Goal: Contribute content

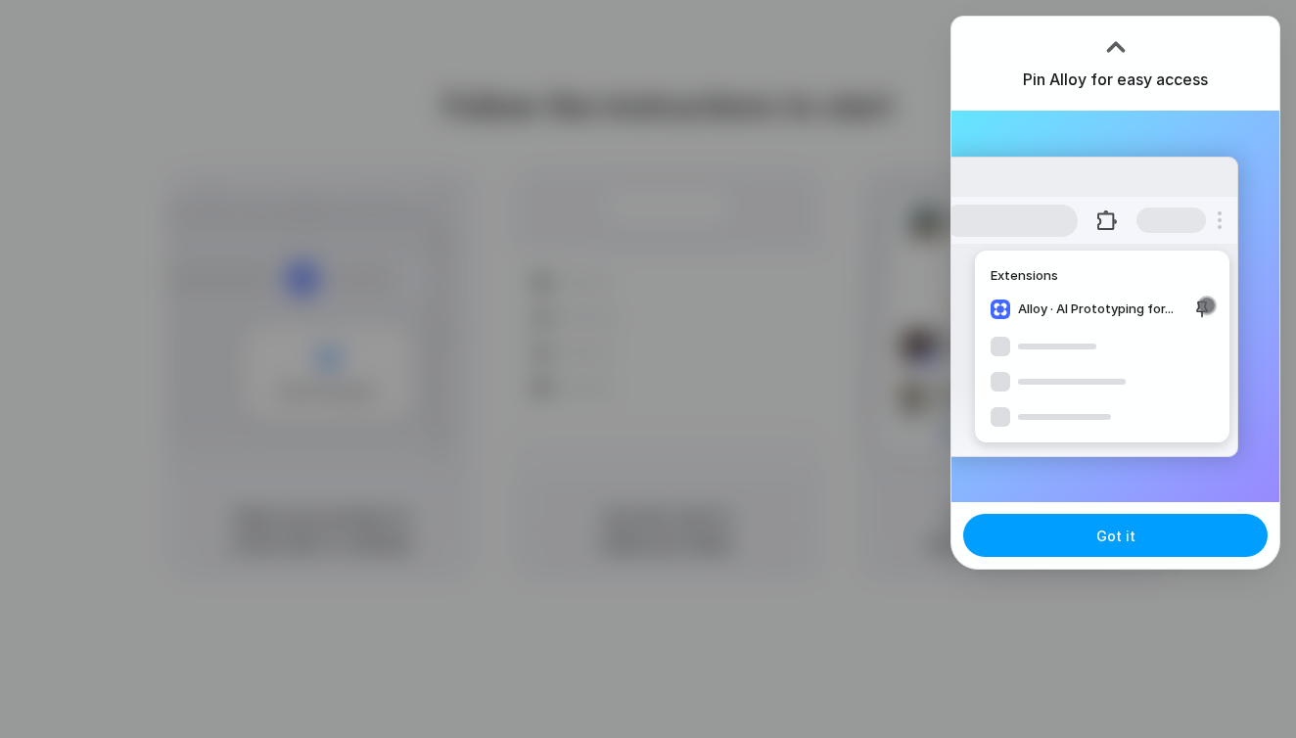
click at [1034, 547] on button "Got it" at bounding box center [1115, 535] width 304 height 43
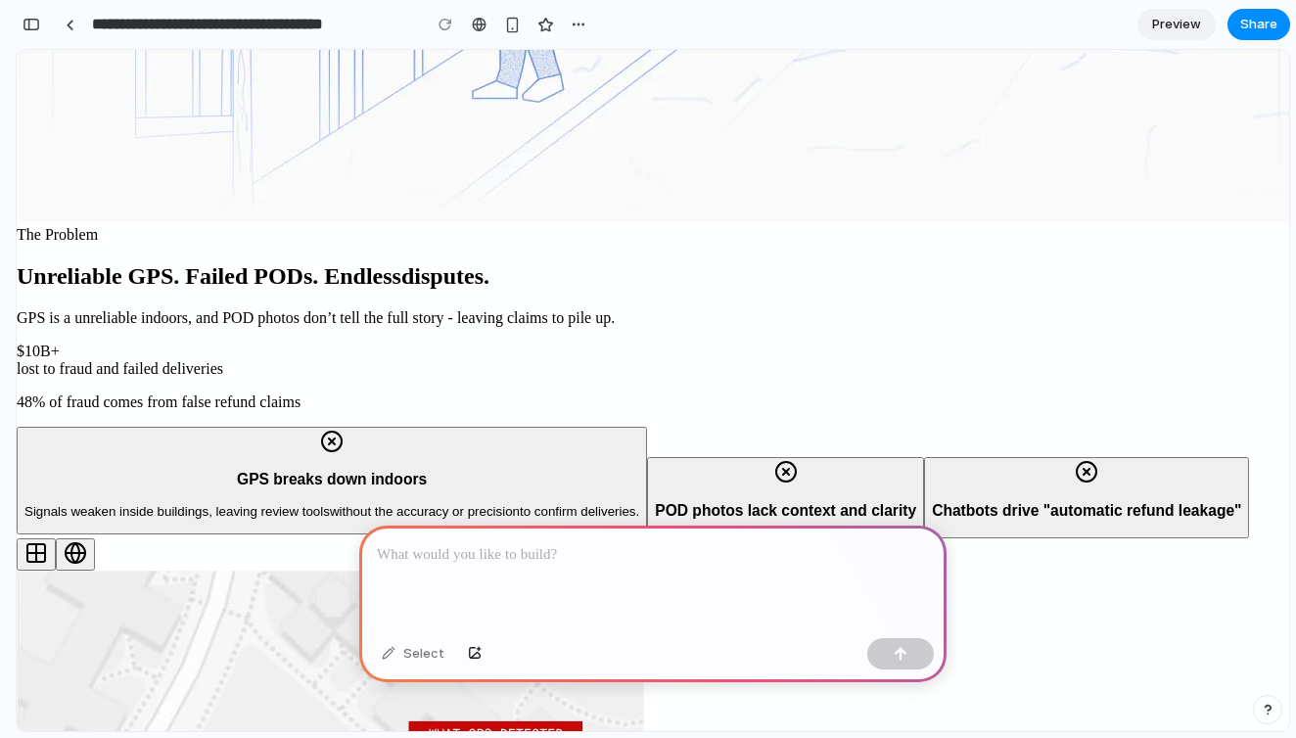
scroll to position [75, 0]
